Goal: Check status: Check status

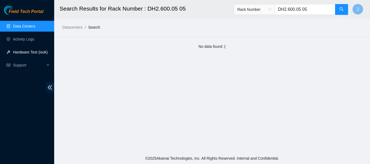
click at [28, 50] on link "Hardware Test (isok)" at bounding box center [30, 52] width 35 height 4
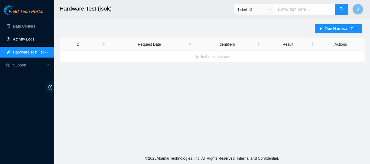
click at [28, 39] on link "Activity Logs" at bounding box center [23, 39] width 21 height 4
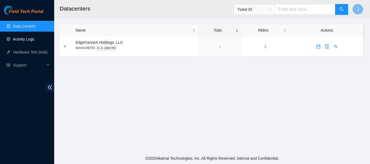
click at [20, 37] on link "Activity Logs" at bounding box center [23, 39] width 21 height 4
